Goal: Information Seeking & Learning: Check status

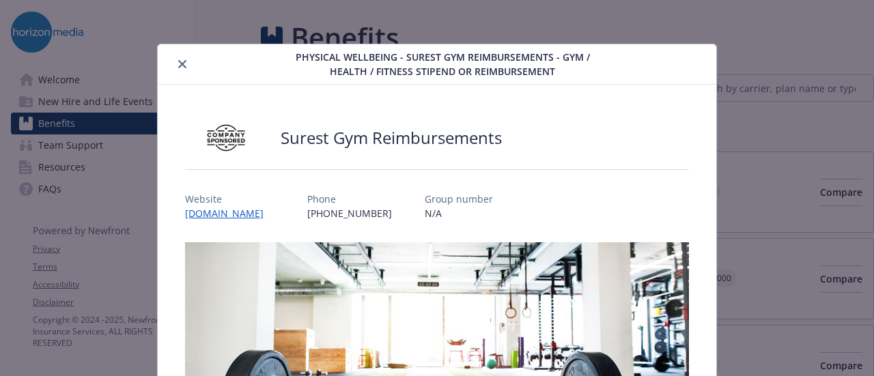
scroll to position [41, 0]
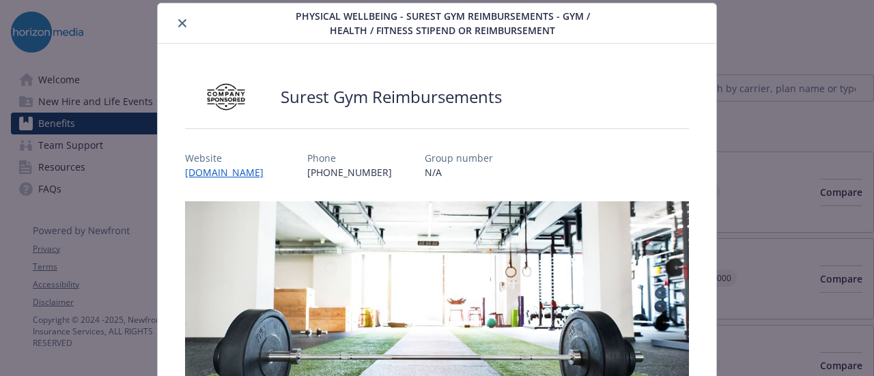
click at [175, 23] on button "close" at bounding box center [182, 23] width 16 height 16
